Goal: Navigation & Orientation: Find specific page/section

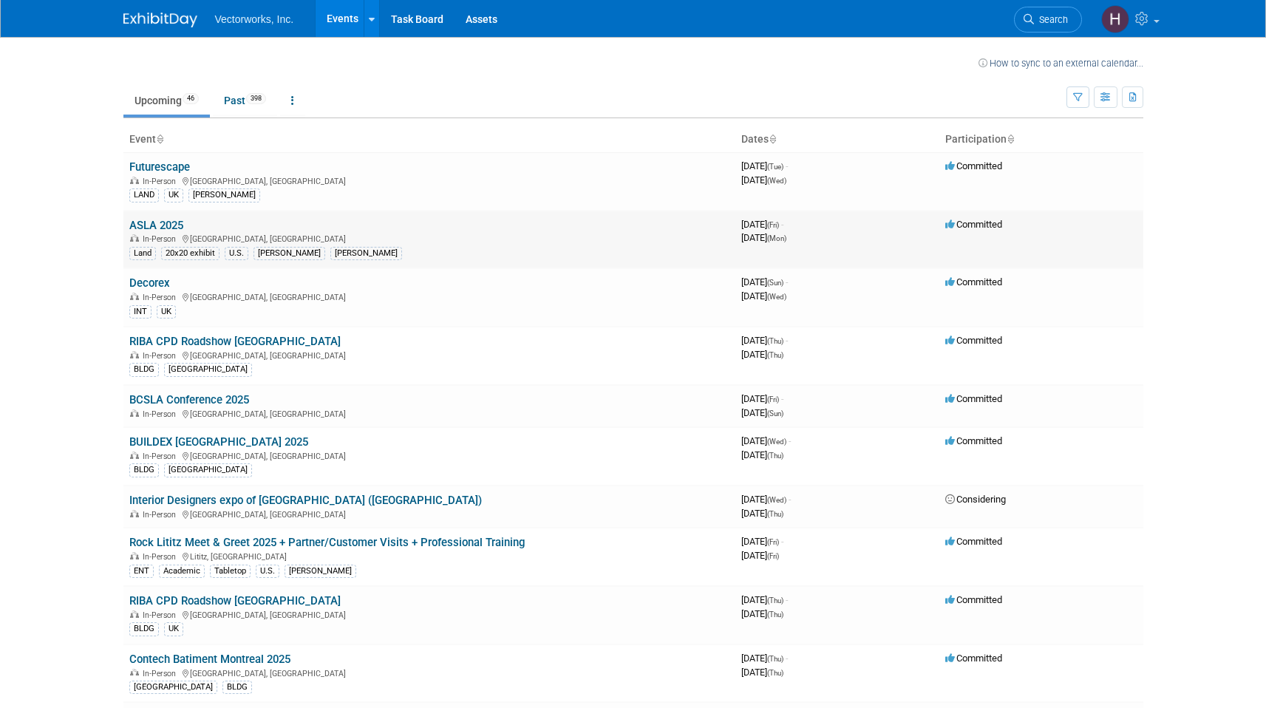
click at [143, 220] on link "ASLA 2025" at bounding box center [156, 225] width 54 height 13
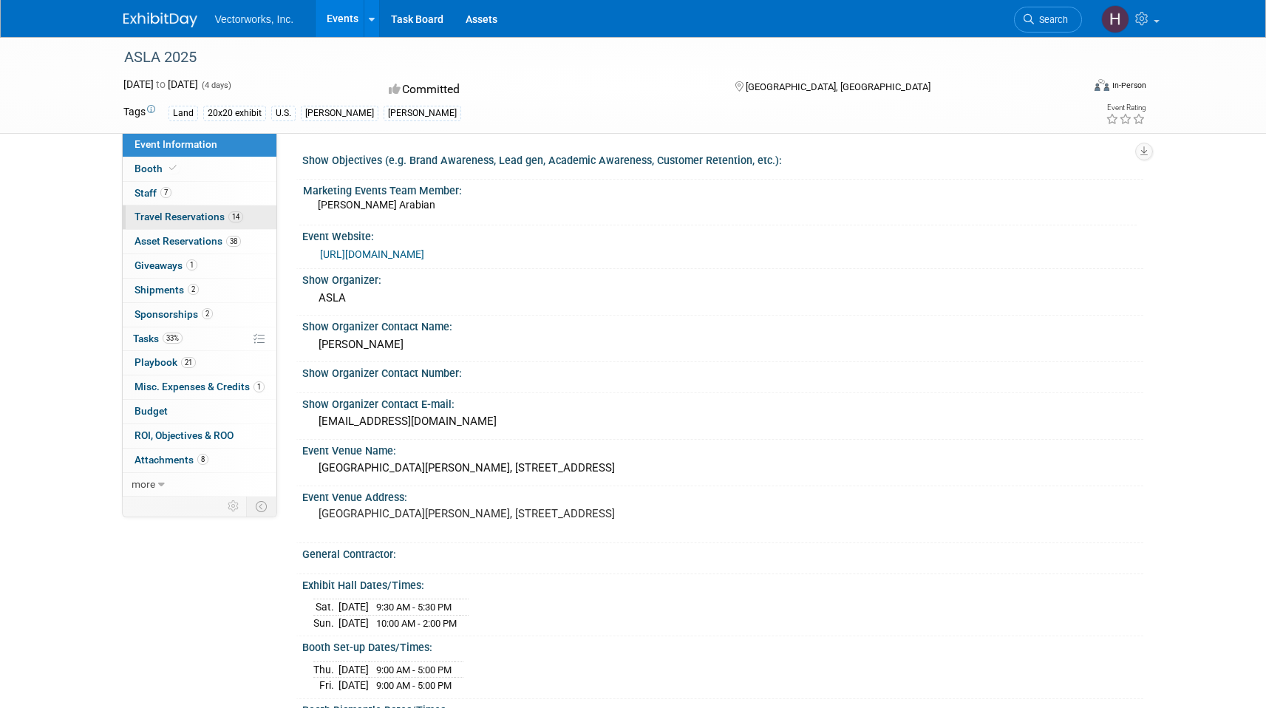
click at [213, 220] on span "Travel Reservations 14" at bounding box center [189, 217] width 109 height 12
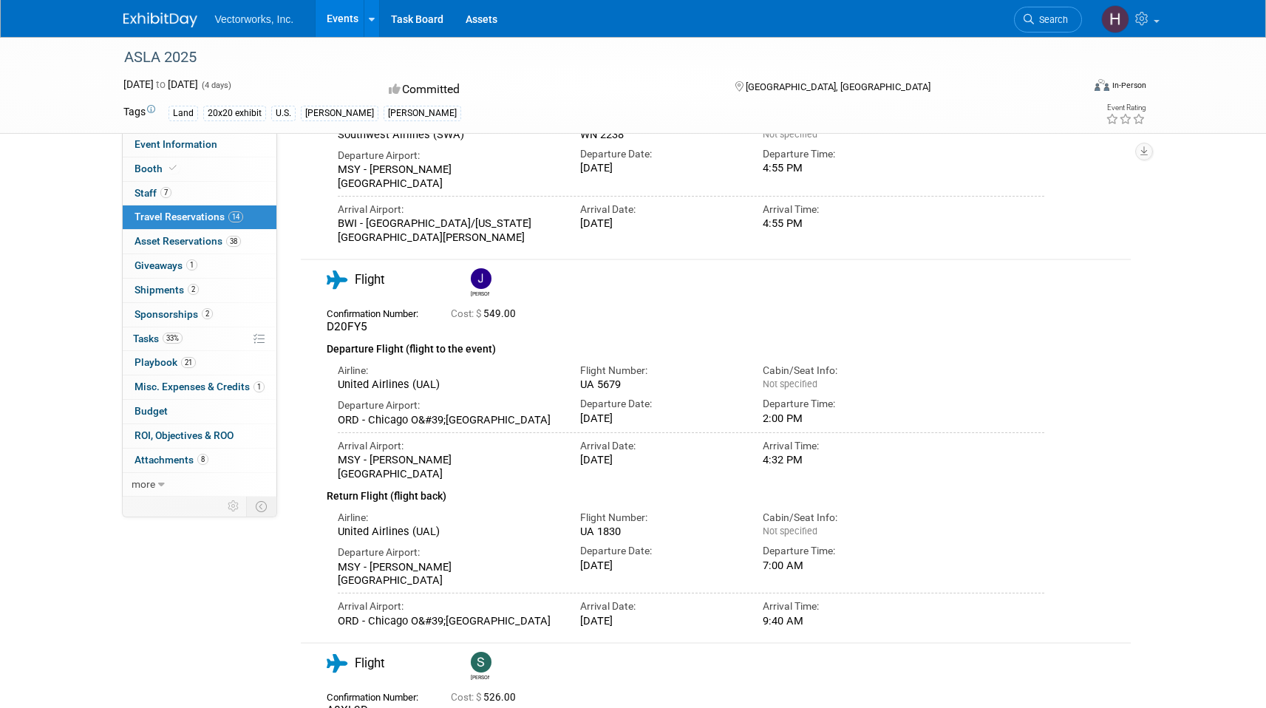
scroll to position [1450, 0]
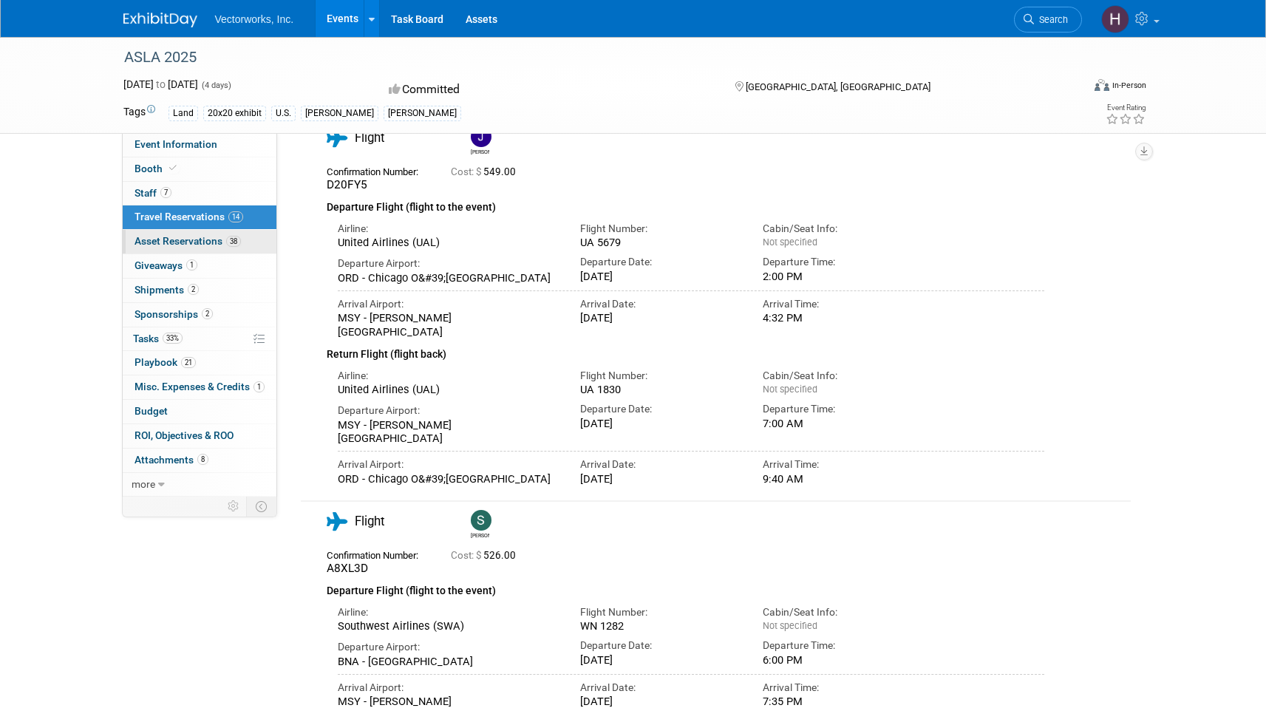
click at [194, 236] on span "Asset Reservations 38" at bounding box center [188, 241] width 106 height 12
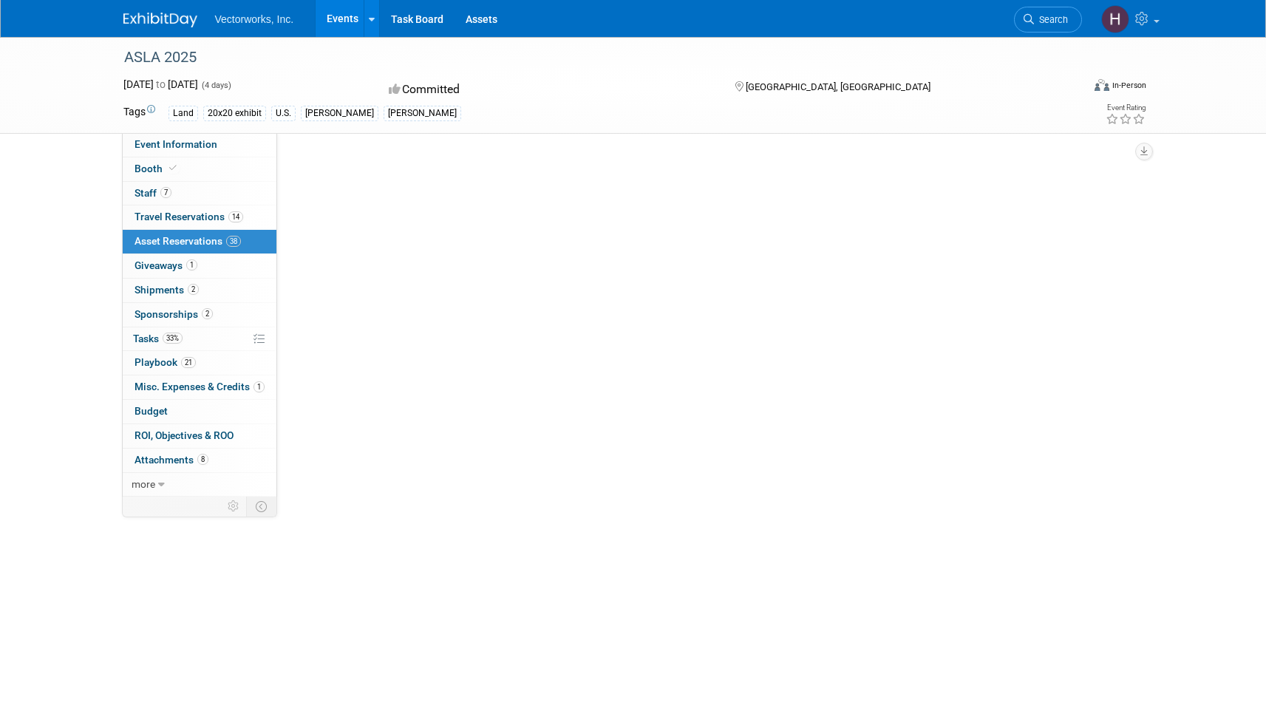
scroll to position [0, 0]
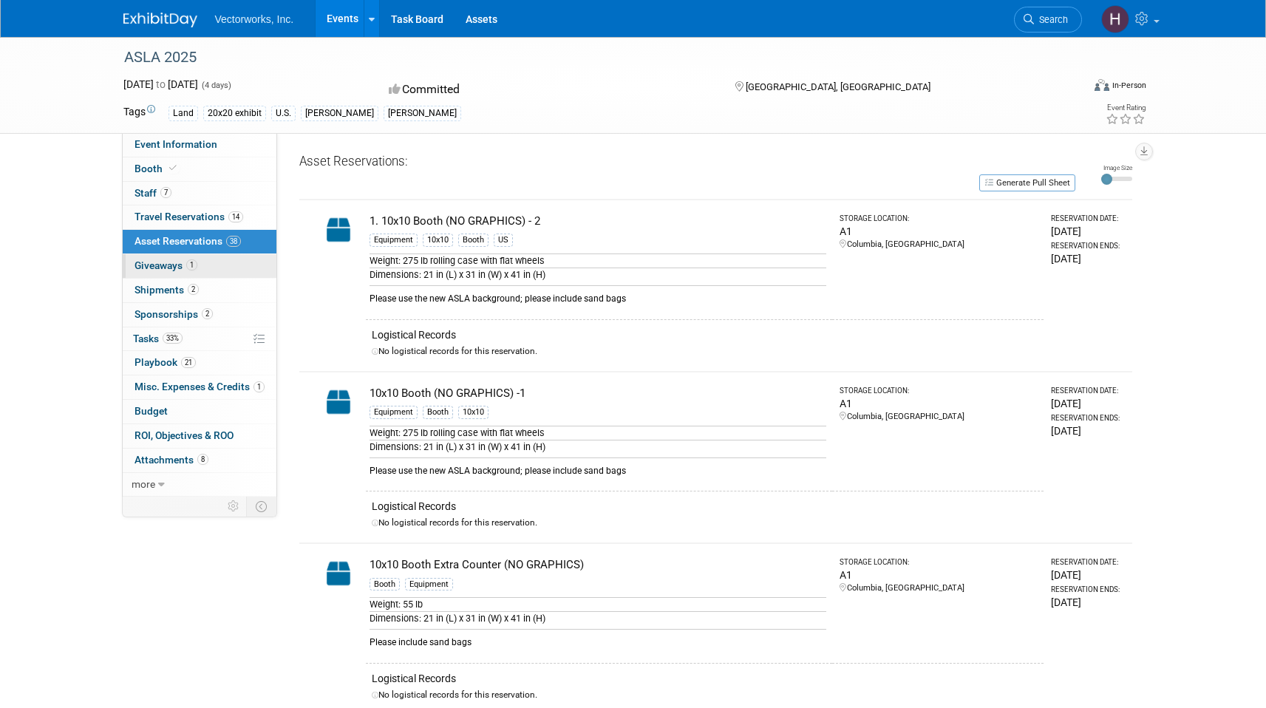
click at [202, 264] on link "1 Giveaways 1" at bounding box center [200, 266] width 154 height 24
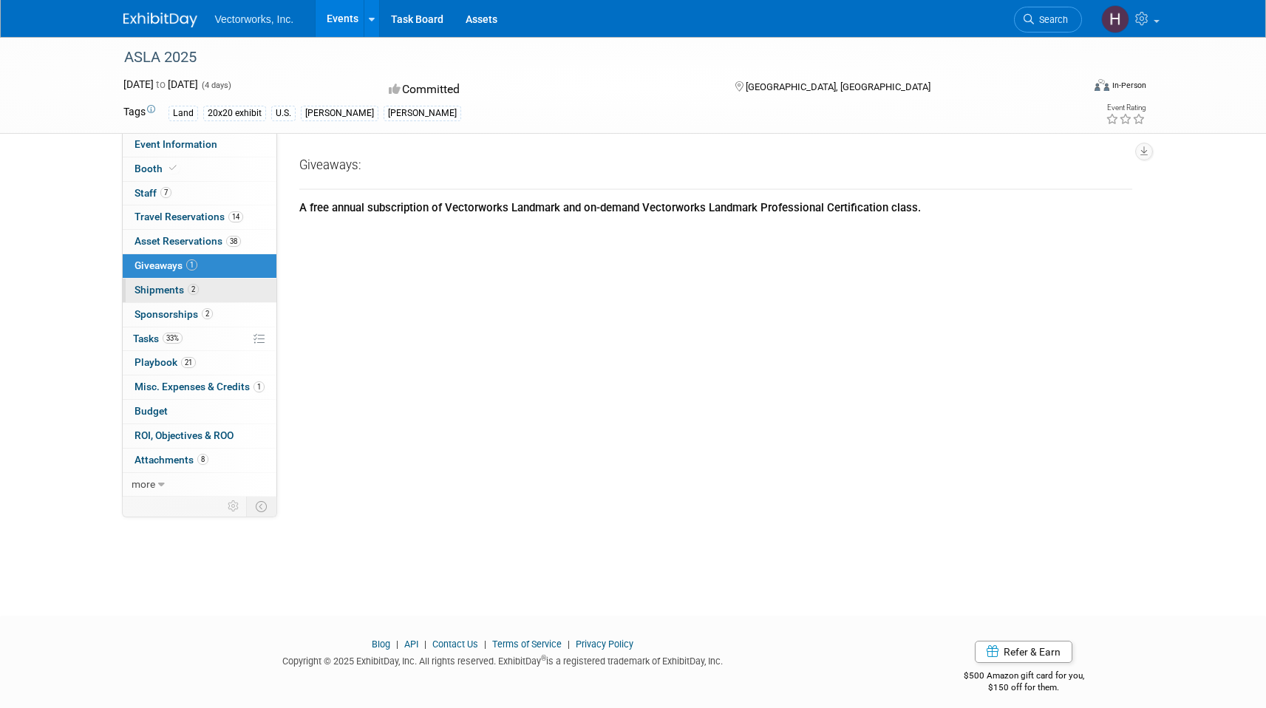
click at [201, 286] on link "2 Shipments 2" at bounding box center [200, 291] width 154 height 24
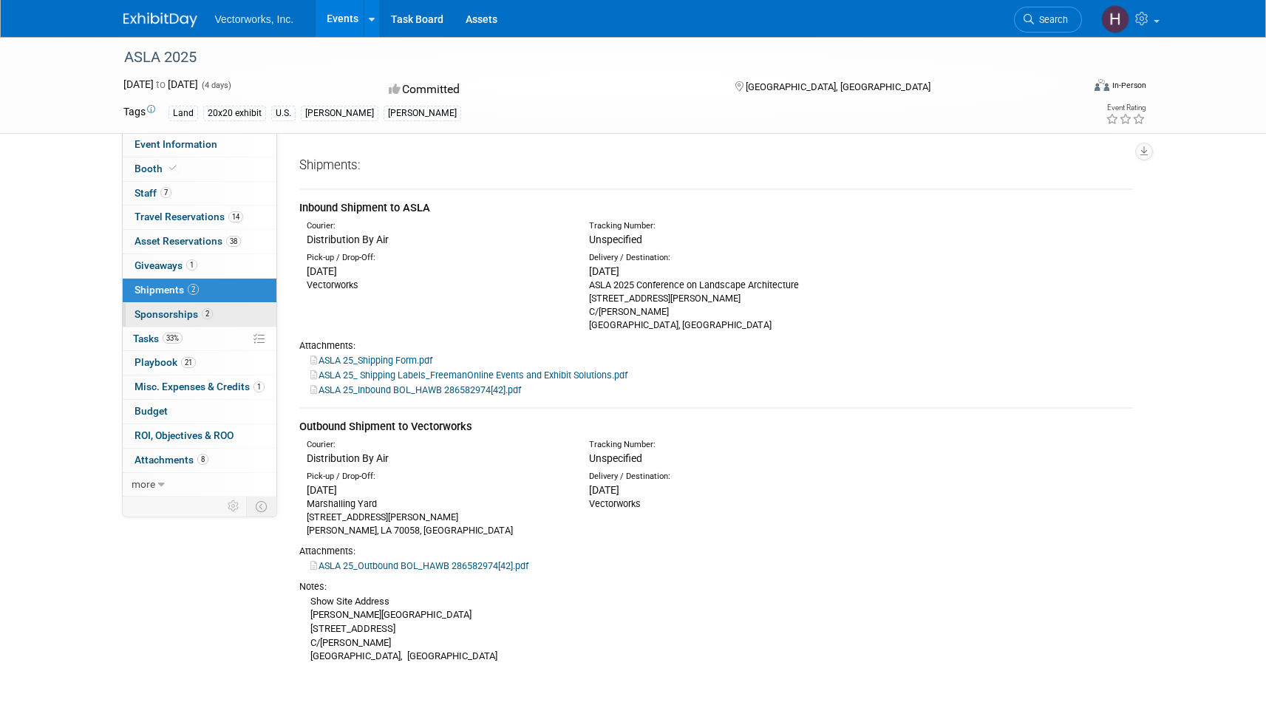
click at [226, 316] on link "2 Sponsorships 2" at bounding box center [200, 315] width 154 height 24
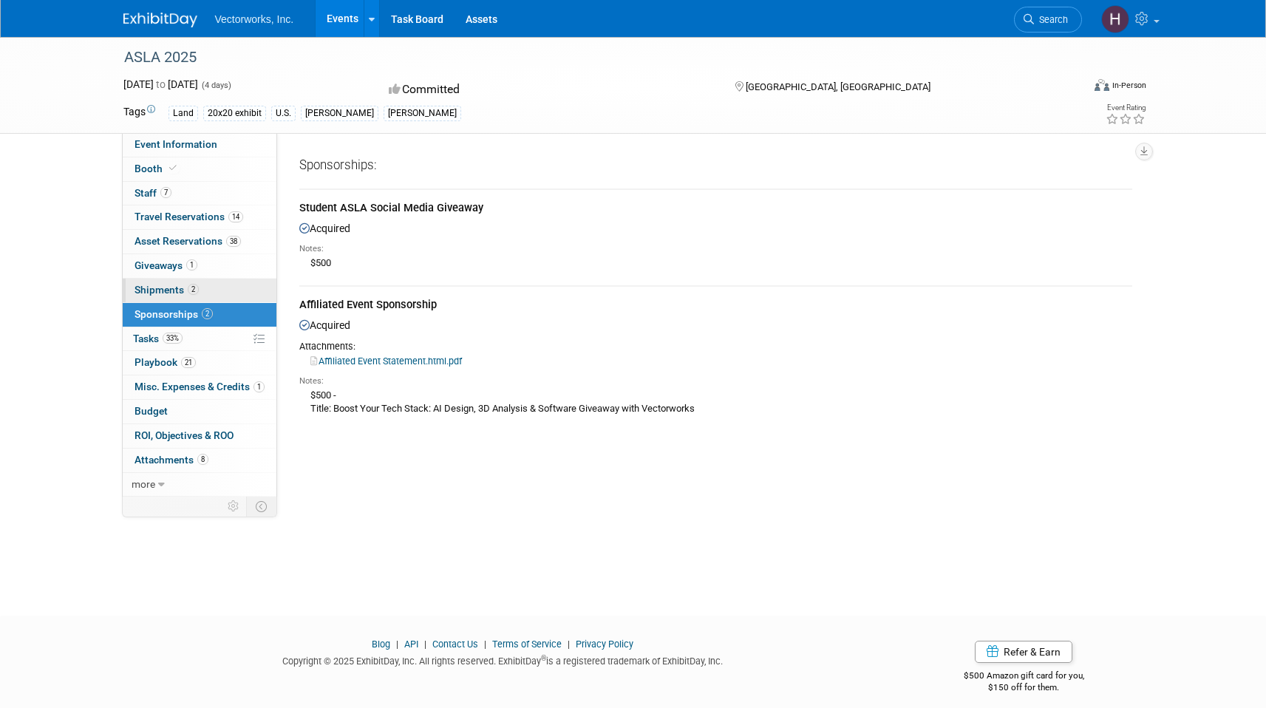
click at [211, 288] on link "2 Shipments 2" at bounding box center [200, 291] width 154 height 24
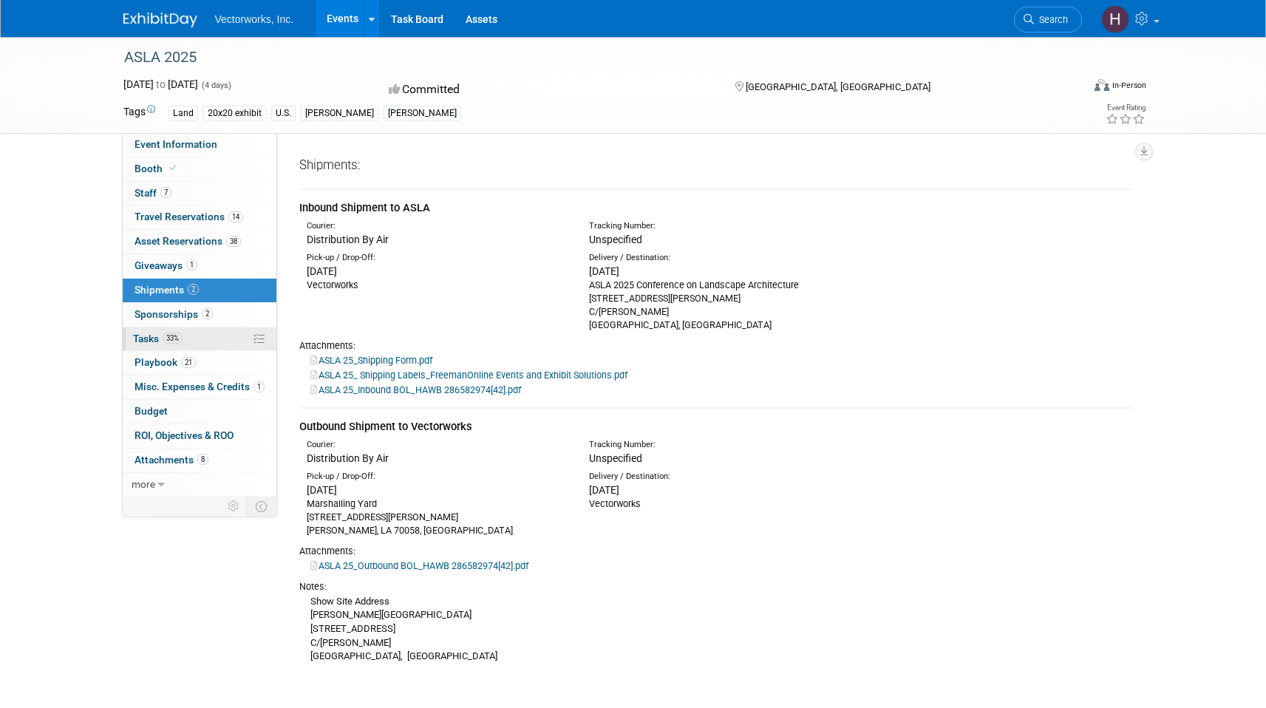
click at [220, 344] on link "33% Tasks 33%" at bounding box center [200, 340] width 154 height 24
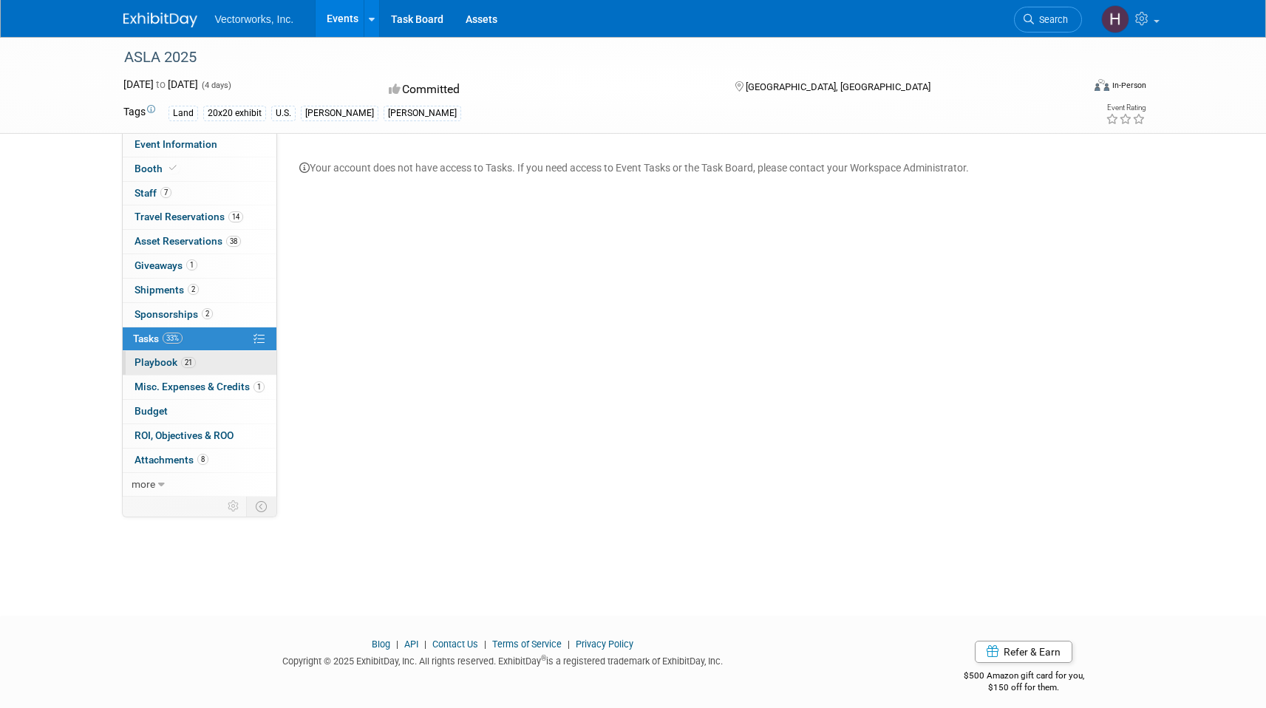
click at [223, 366] on link "21 Playbook 21" at bounding box center [200, 363] width 154 height 24
